Goal: Task Accomplishment & Management: Complete application form

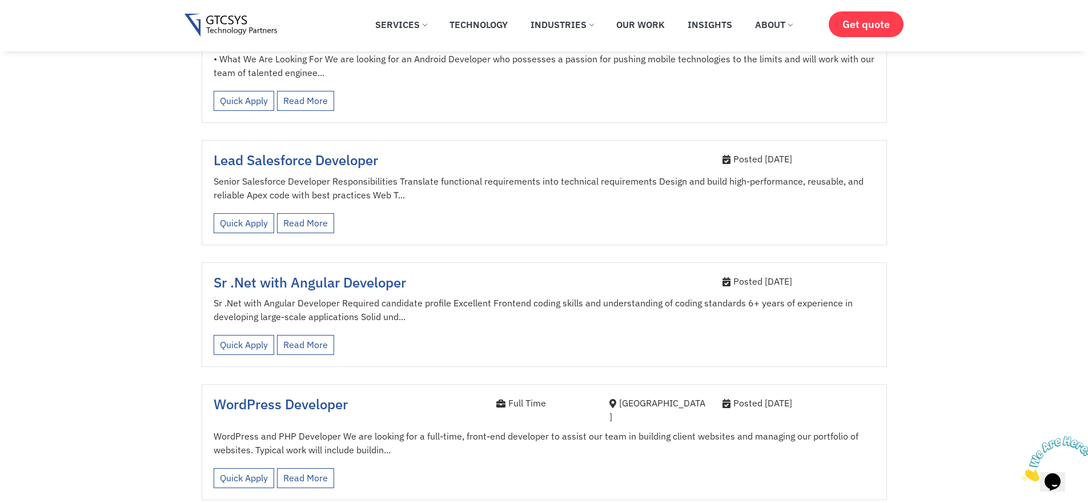
scroll to position [1554, 0]
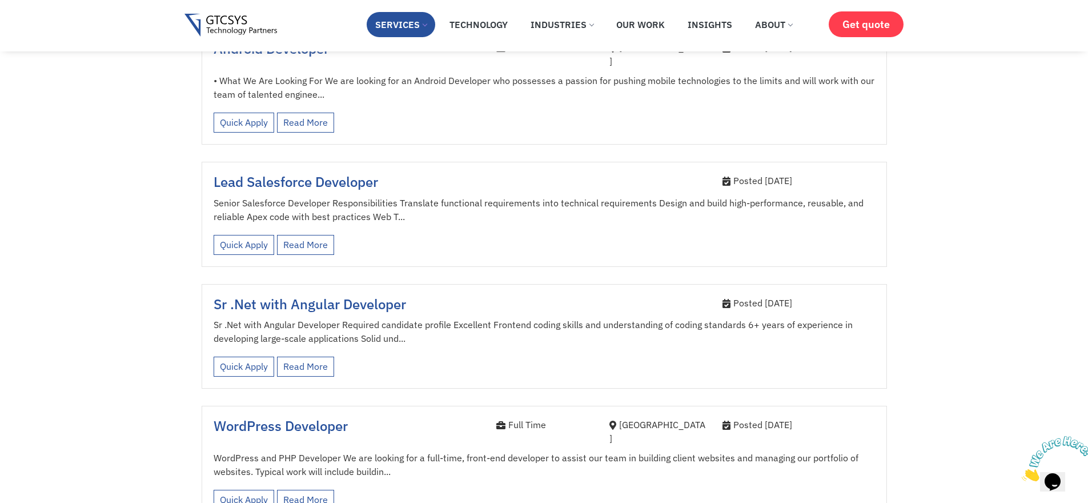
click at [415, 28] on link "Services" at bounding box center [401, 24] width 69 height 25
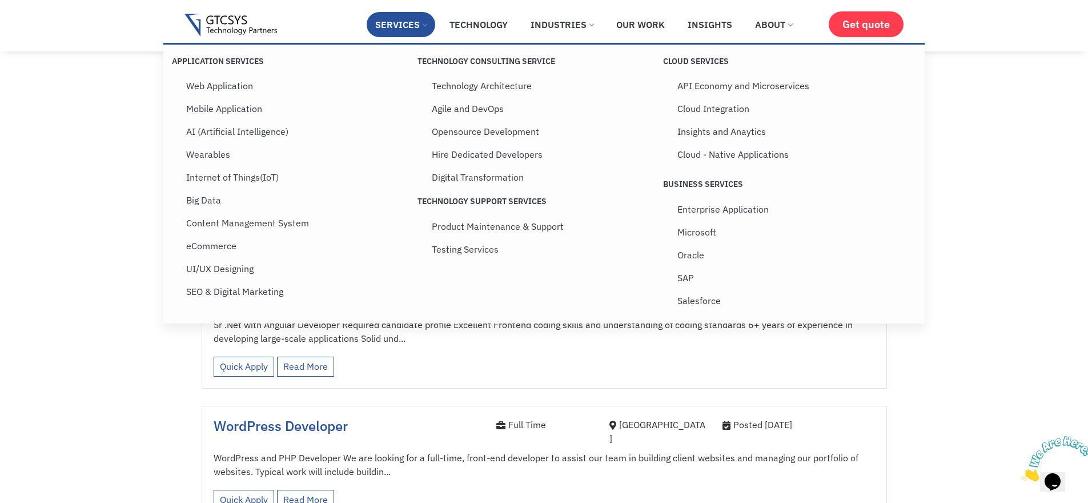
click at [415, 28] on link "Services" at bounding box center [401, 24] width 69 height 25
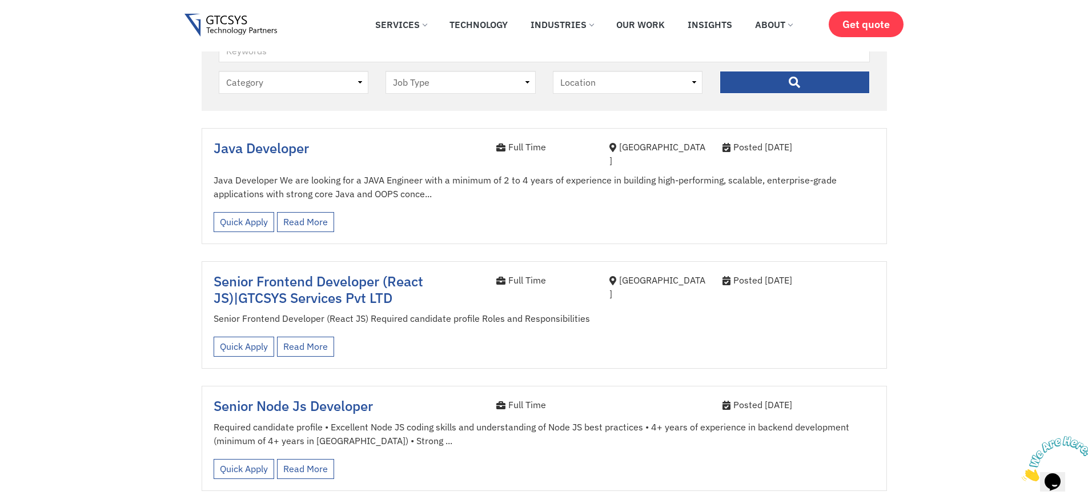
scroll to position [440, 0]
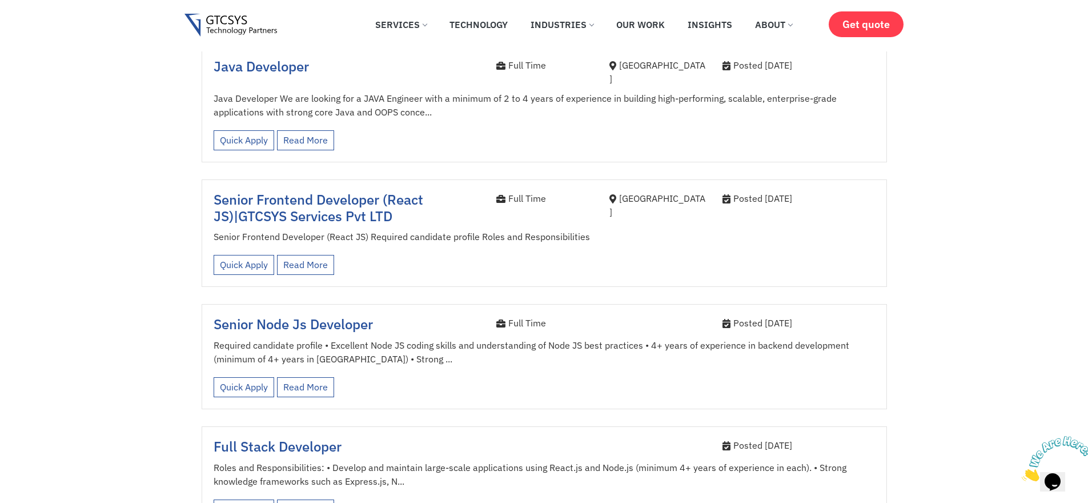
click at [338, 207] on span "GTCSYS Services Pvt LTD" at bounding box center [315, 216] width 154 height 18
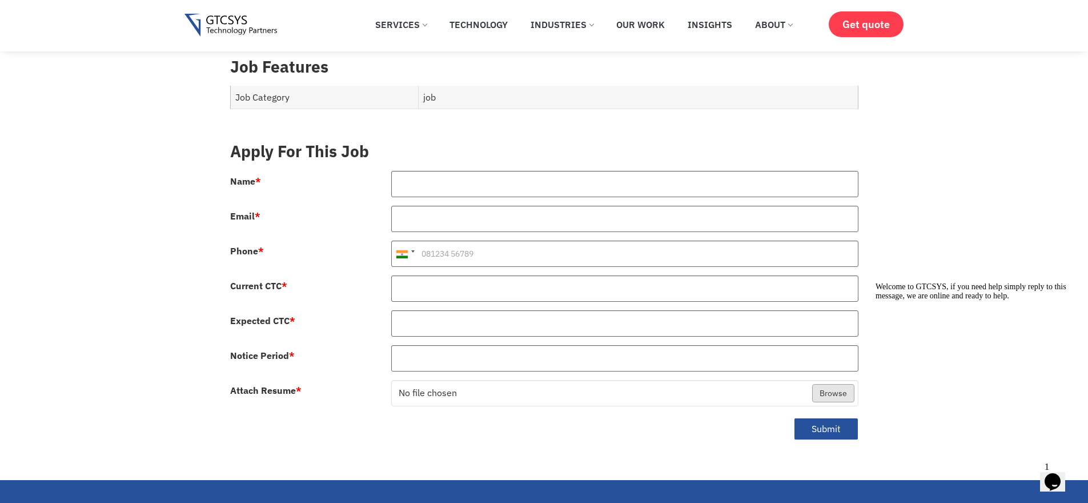
scroll to position [480, 0]
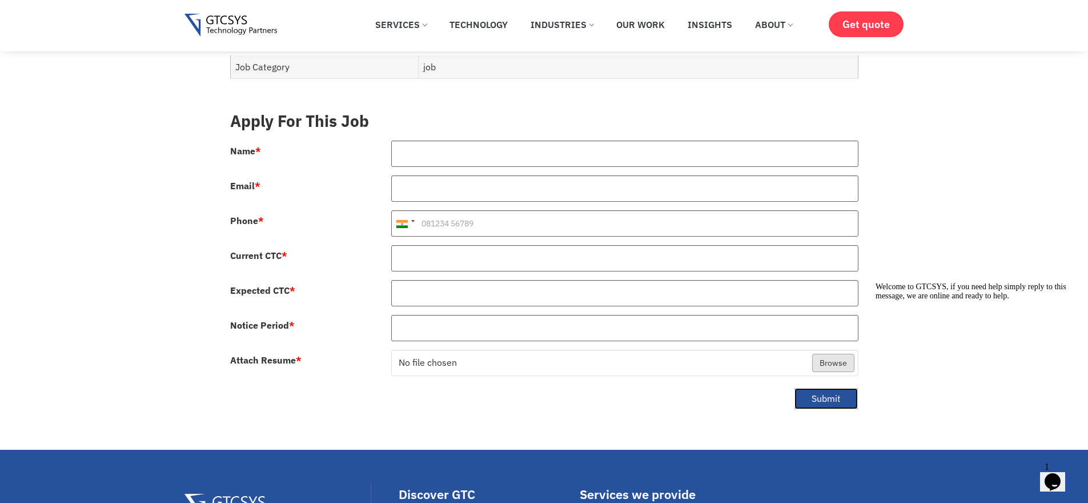
click at [800, 387] on button "Submit" at bounding box center [826, 398] width 65 height 22
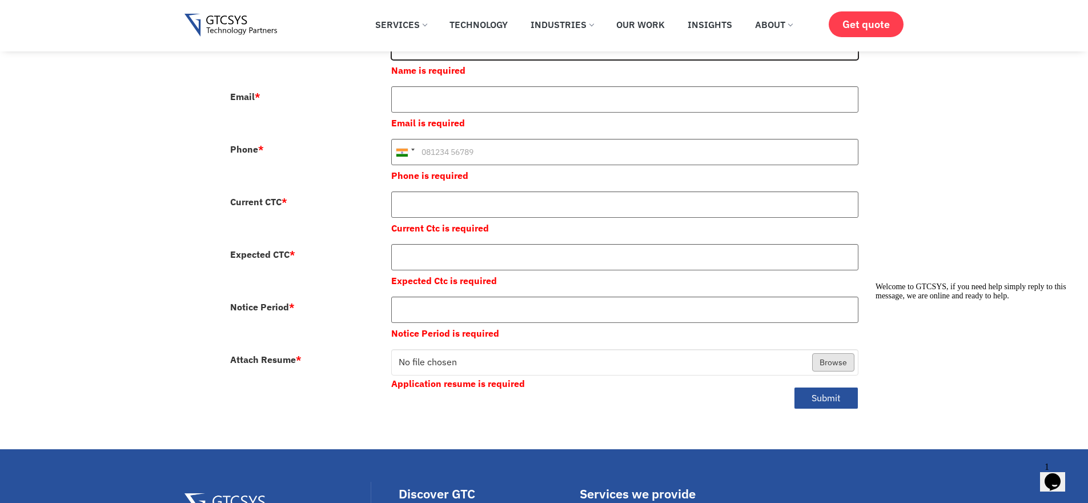
scroll to position [617, 0]
